Goal: Complete application form

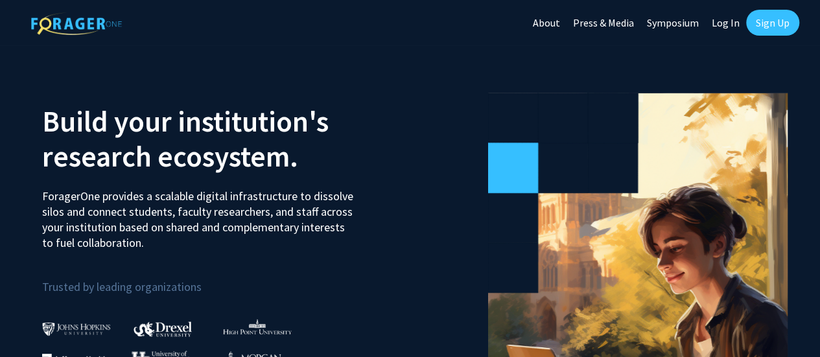
click at [772, 20] on link "Sign Up" at bounding box center [772, 23] width 53 height 26
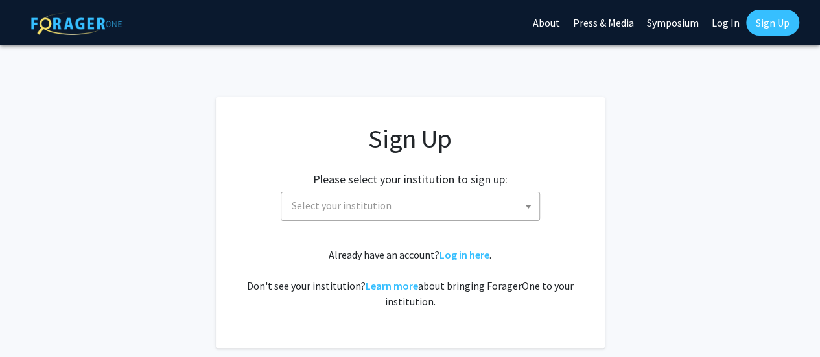
click at [724, 20] on link "Log In" at bounding box center [725, 22] width 41 height 45
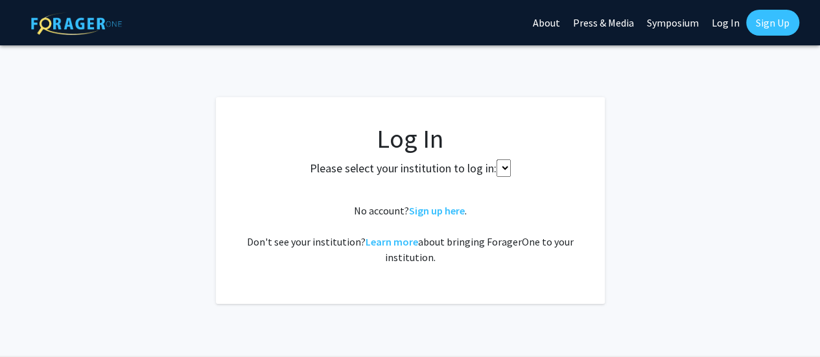
select select
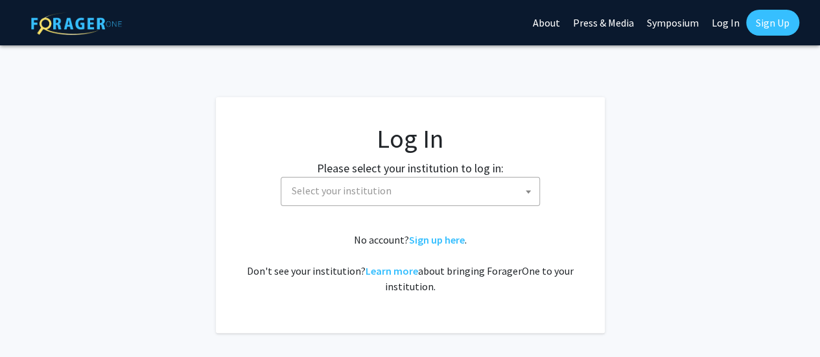
click at [724, 20] on link "Log In" at bounding box center [725, 22] width 41 height 45
click at [764, 21] on link "Sign Up" at bounding box center [772, 23] width 53 height 26
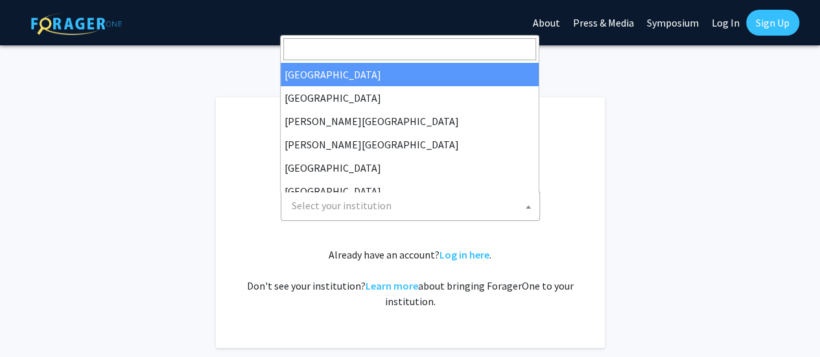
click at [529, 206] on b at bounding box center [528, 206] width 5 height 3
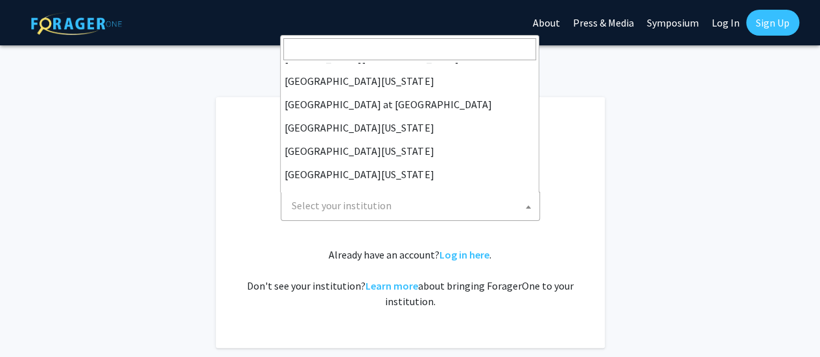
scroll to position [454, 0]
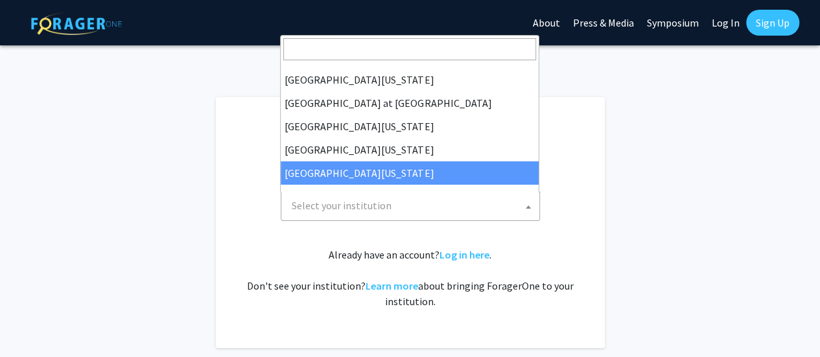
select select "33"
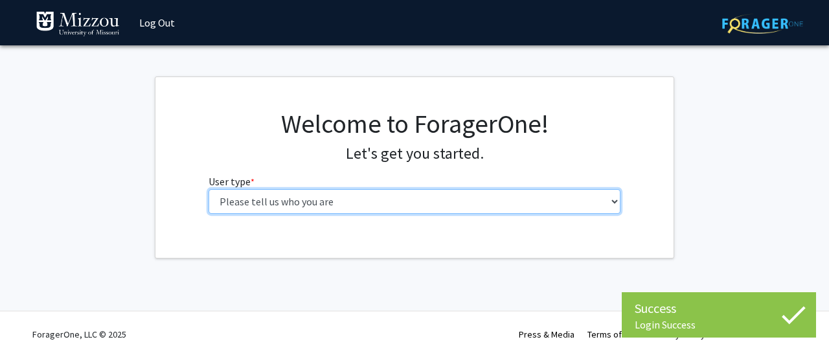
click at [284, 204] on select "Please tell us who you are Undergraduate Student Master's Student Doctoral Cand…" at bounding box center [415, 201] width 413 height 25
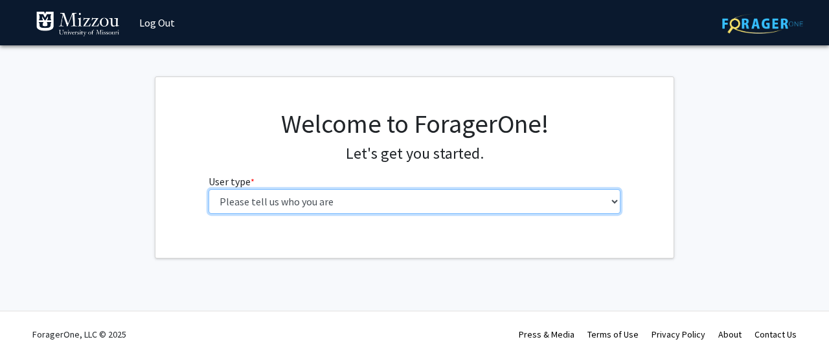
select select "5: faculty"
click at [209, 189] on select "Please tell us who you are Undergraduate Student Master's Student Doctoral Cand…" at bounding box center [415, 201] width 413 height 25
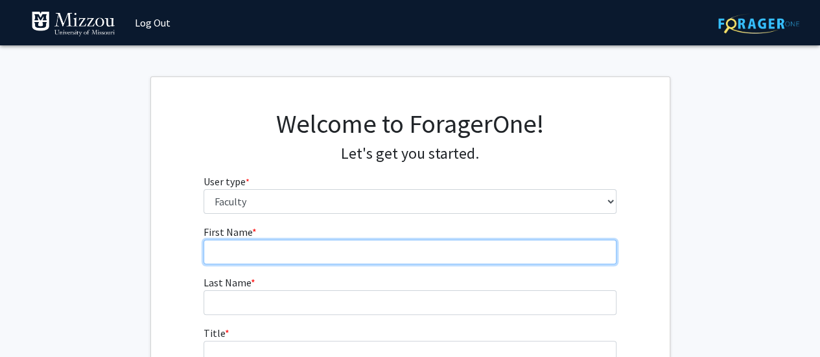
click at [238, 255] on input "First Name * required" at bounding box center [409, 252] width 413 height 25
type input "Stephen"
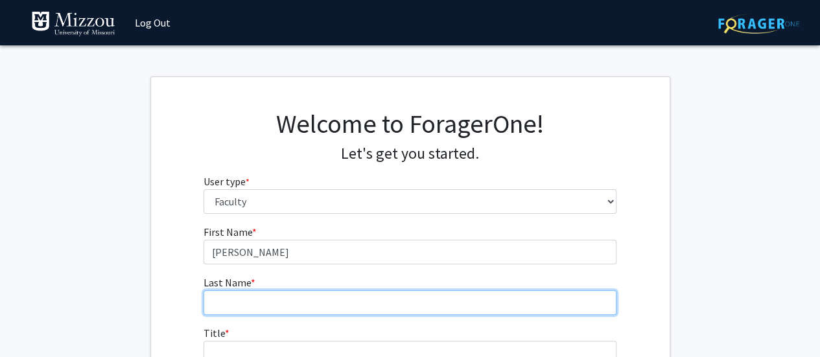
type input "Sayers"
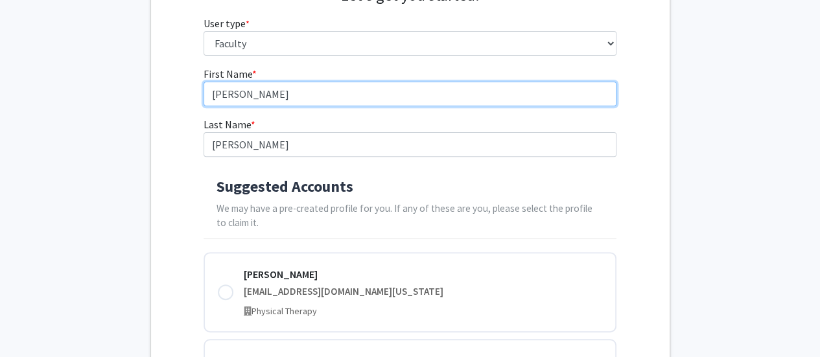
scroll to position [145, 0]
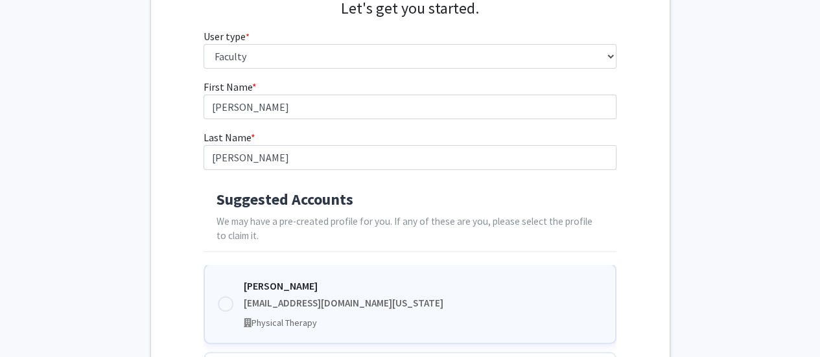
click at [230, 304] on div at bounding box center [226, 304] width 16 height 16
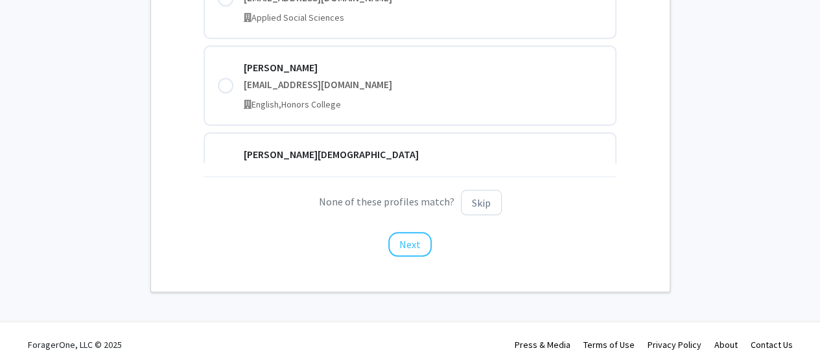
scroll to position [547, 0]
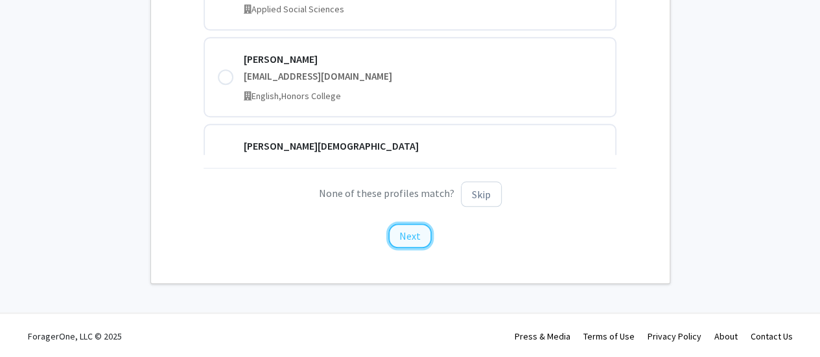
click at [401, 231] on button "Next" at bounding box center [409, 236] width 43 height 25
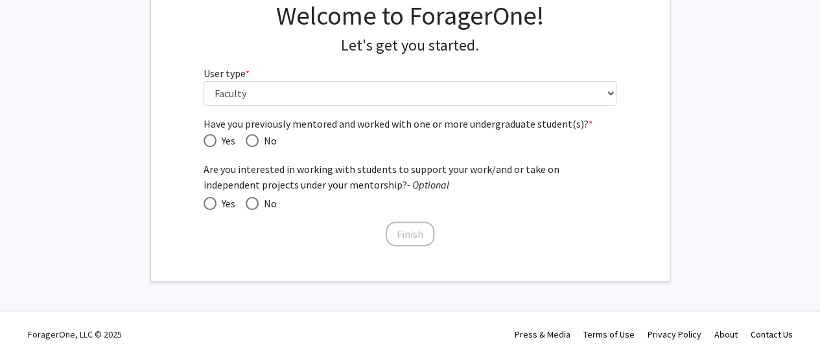
scroll to position [0, 0]
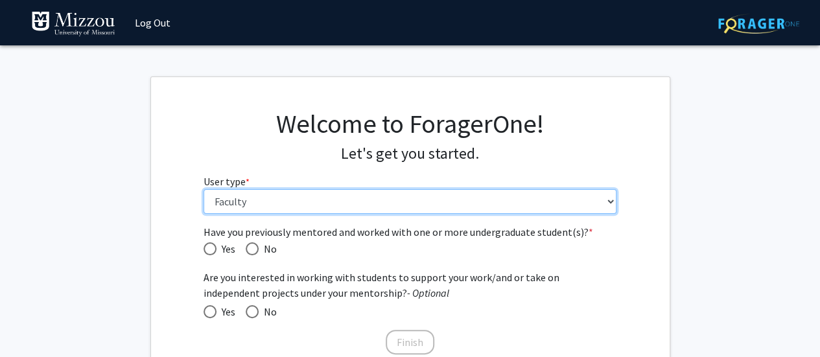
click at [607, 202] on select "Please tell us who you are Undergraduate Student Master's Student Doctoral Cand…" at bounding box center [409, 201] width 413 height 25
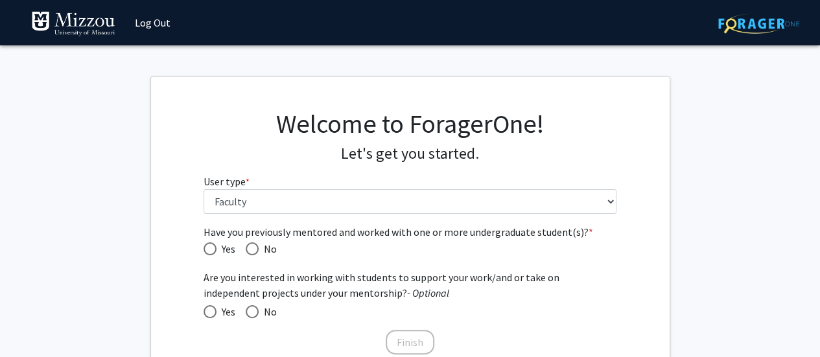
click at [686, 159] on fg-get-started "Welcome to ForagerOne! Let's get you started. User type * required Please tell …" at bounding box center [410, 233] width 820 height 314
click at [210, 250] on span "Have you previously mentored and worked with one or more undergraduate student(…" at bounding box center [209, 248] width 13 height 13
click at [210, 250] on input "Yes" at bounding box center [209, 248] width 13 height 13
radio input "true"
click at [211, 314] on span at bounding box center [209, 311] width 13 height 13
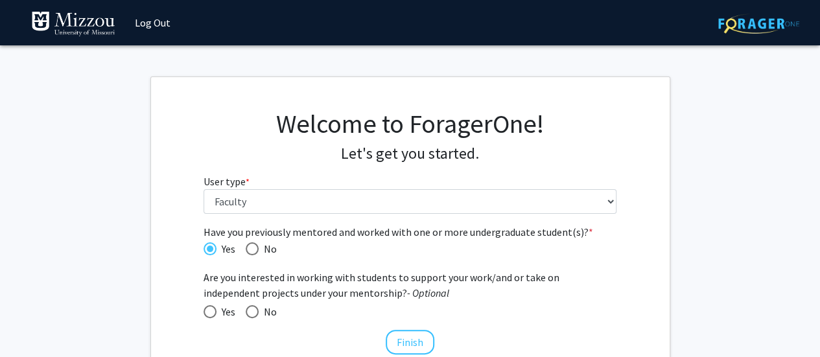
click at [211, 314] on input "Yes" at bounding box center [209, 311] width 13 height 13
radio input "true"
click at [412, 343] on button "Finish" at bounding box center [410, 342] width 49 height 25
